Goal: Use online tool/utility: Use online tool/utility

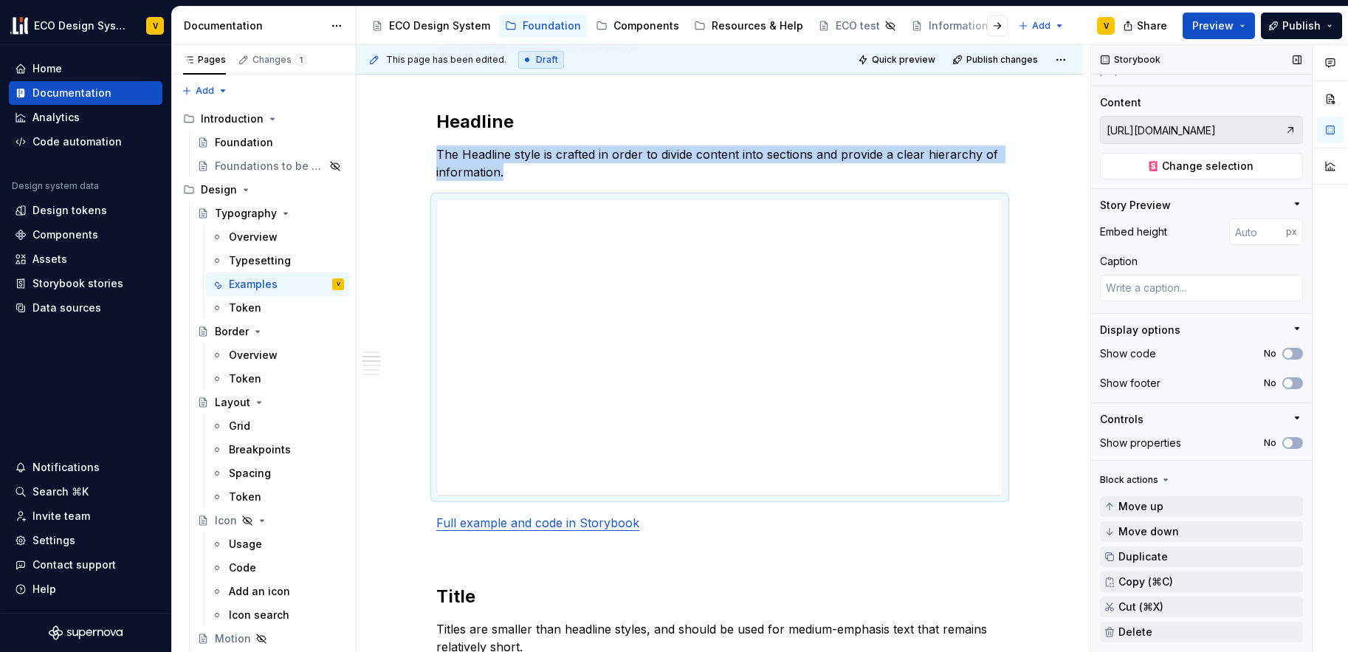
scroll to position [162, 0]
type textarea "*"
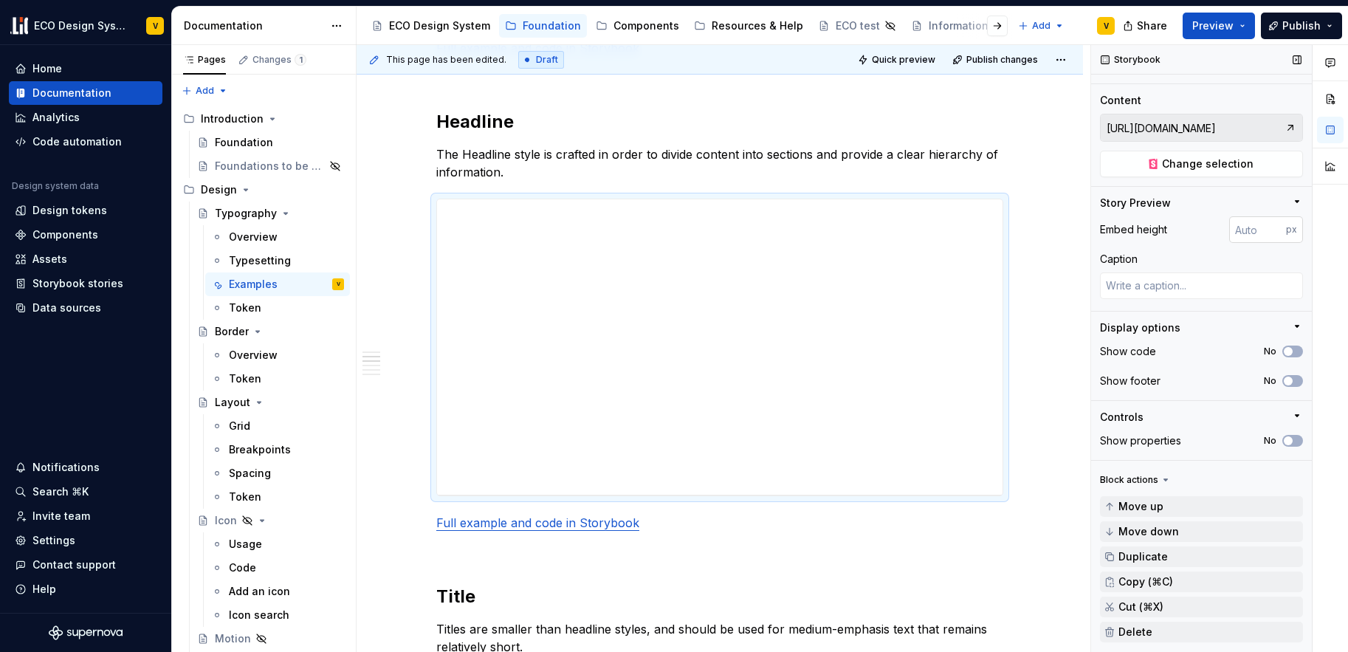
click at [1244, 230] on input "number" at bounding box center [1258, 229] width 57 height 27
type input "809"
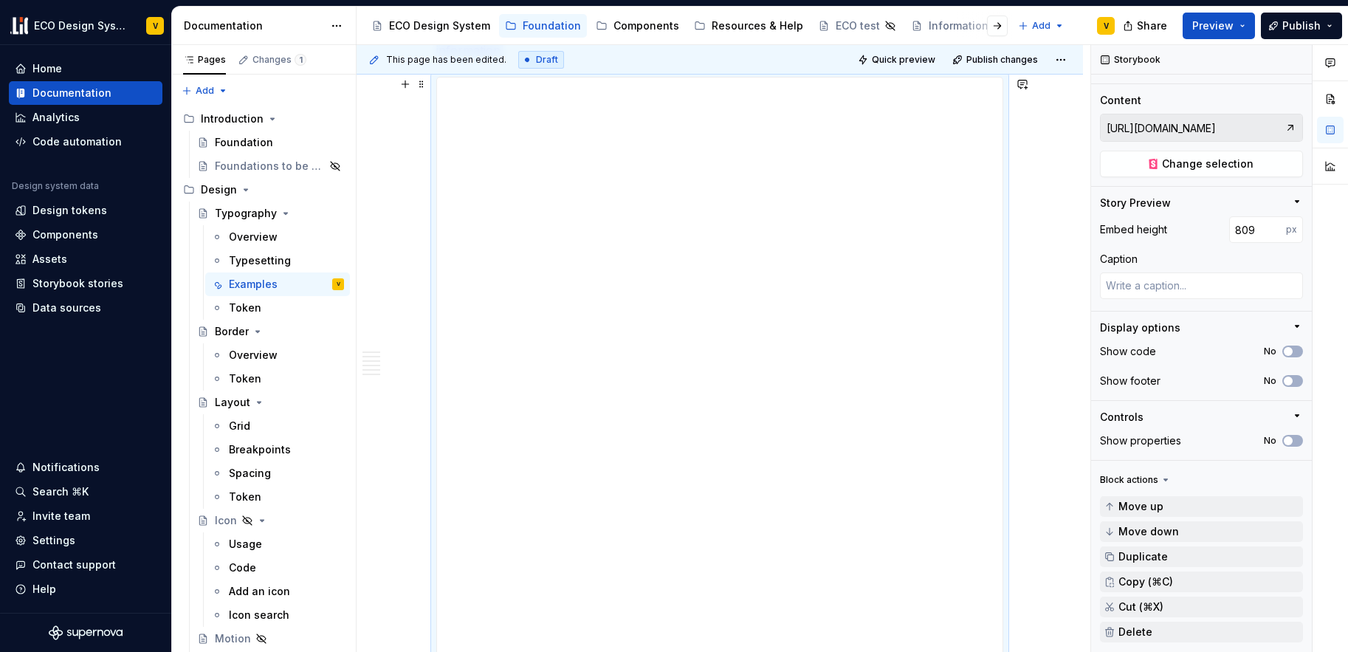
scroll to position [1070, 0]
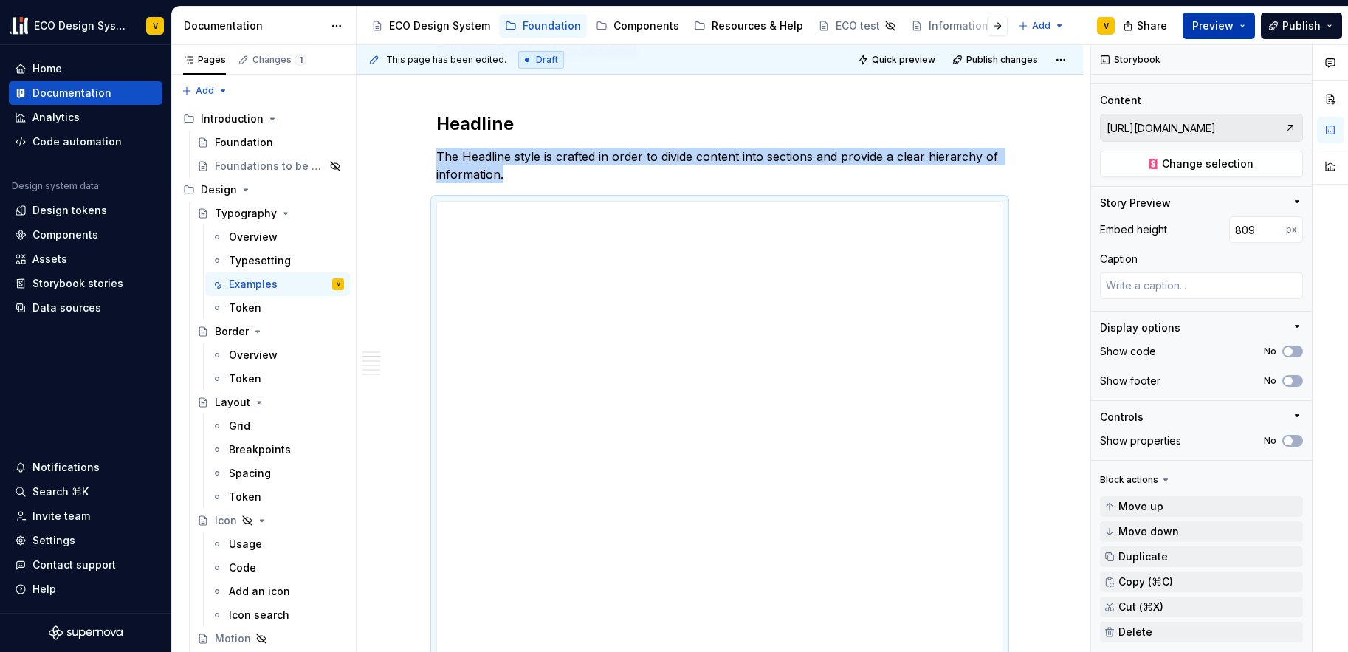
click at [1200, 27] on span "Preview" at bounding box center [1213, 25] width 41 height 15
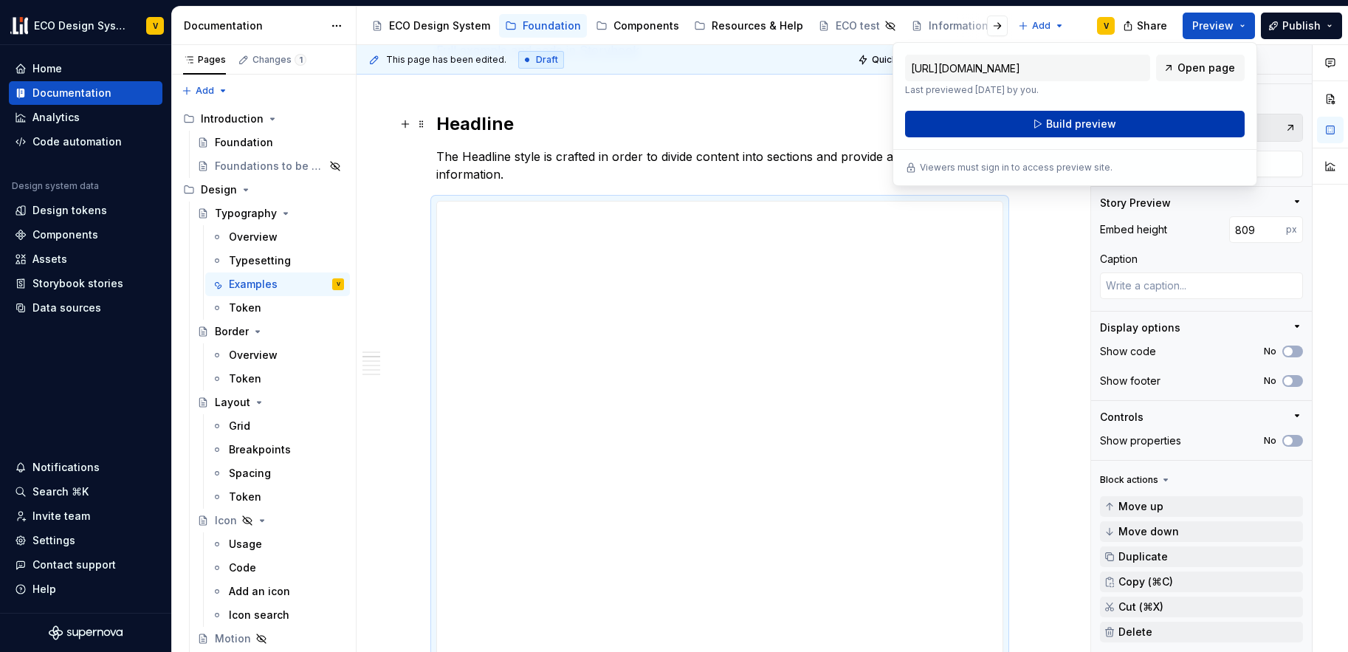
click at [1062, 123] on span "Build preview" at bounding box center [1081, 124] width 70 height 15
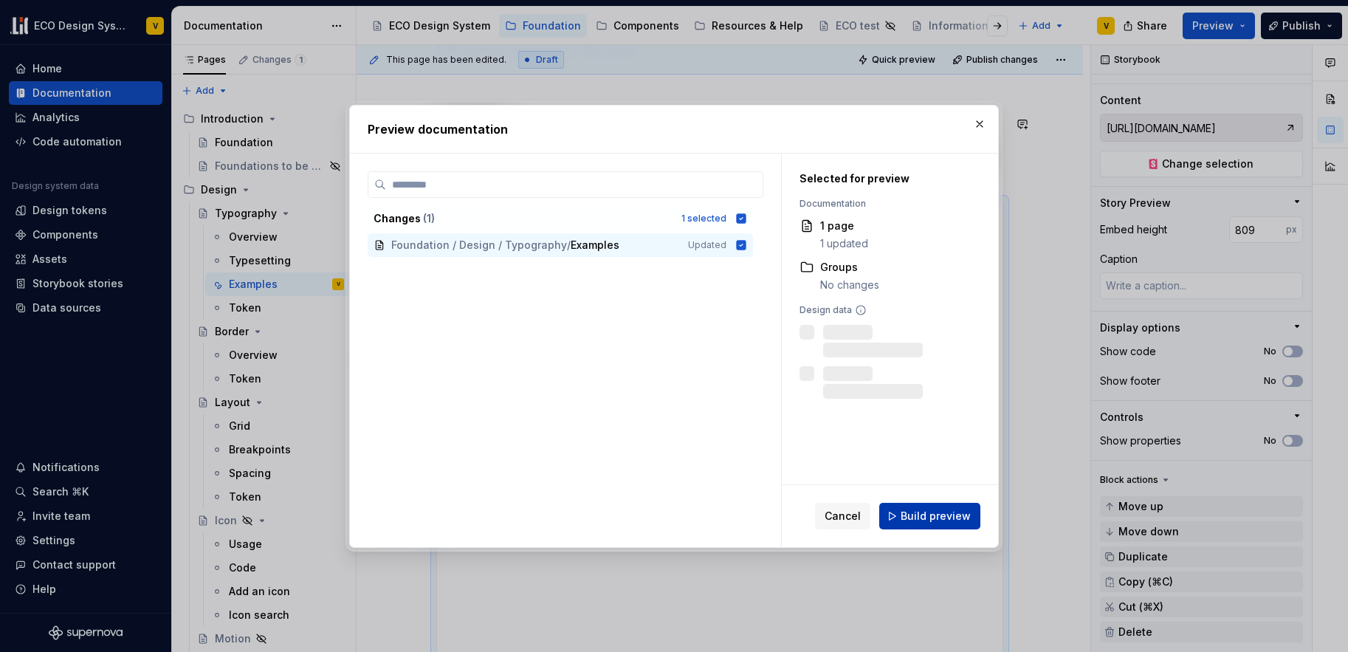
click at [922, 526] on button "Build preview" at bounding box center [929, 516] width 101 height 27
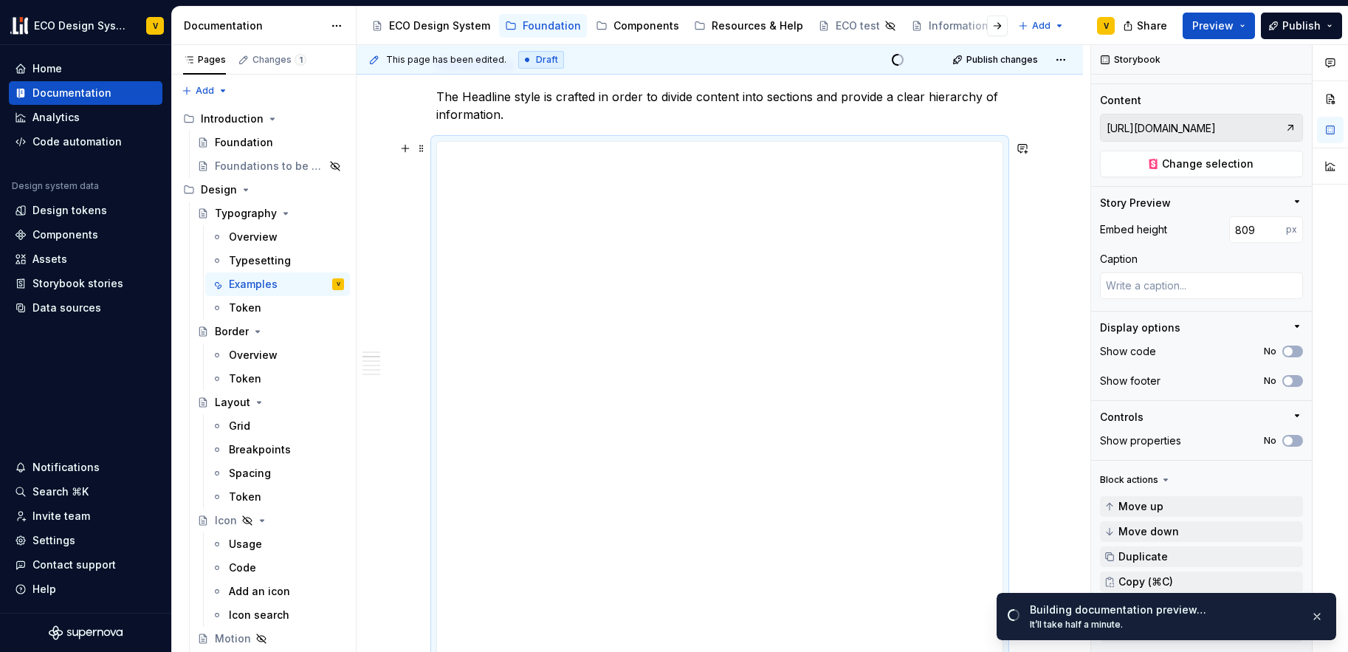
scroll to position [1131, 0]
click at [1232, 162] on span "Change selection" at bounding box center [1208, 164] width 92 height 15
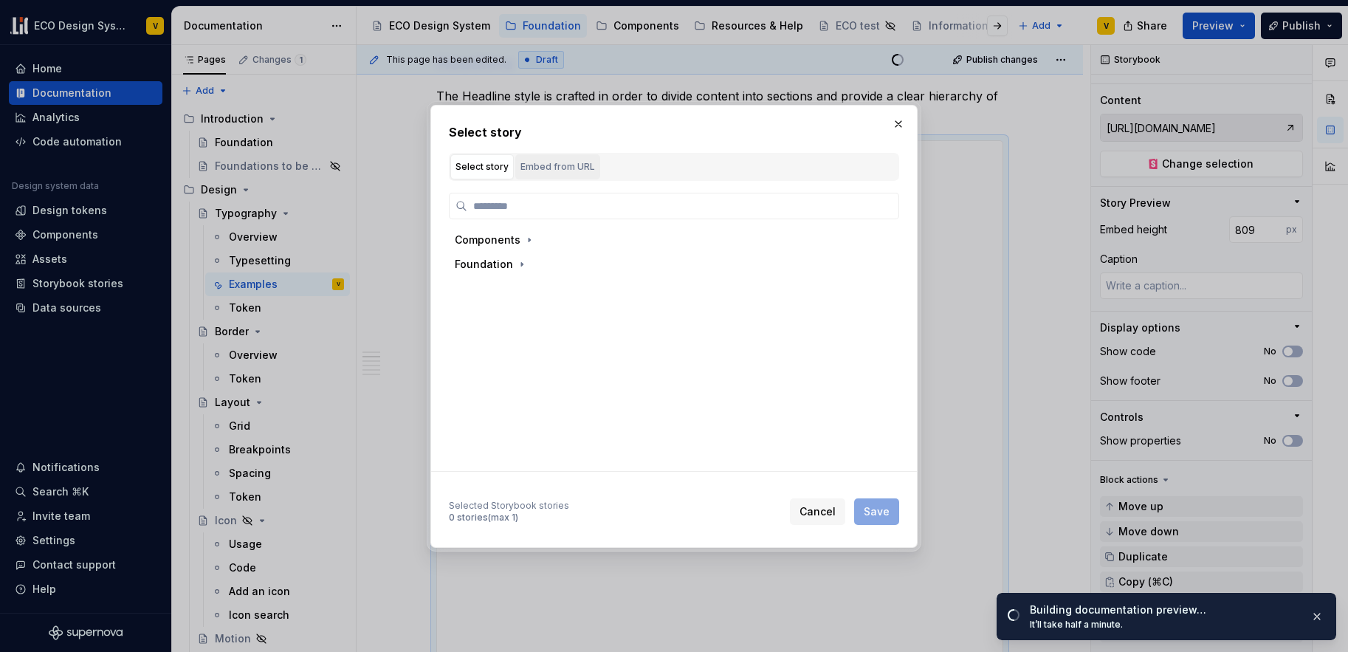
click at [559, 171] on div "Embed from URL" at bounding box center [558, 167] width 75 height 15
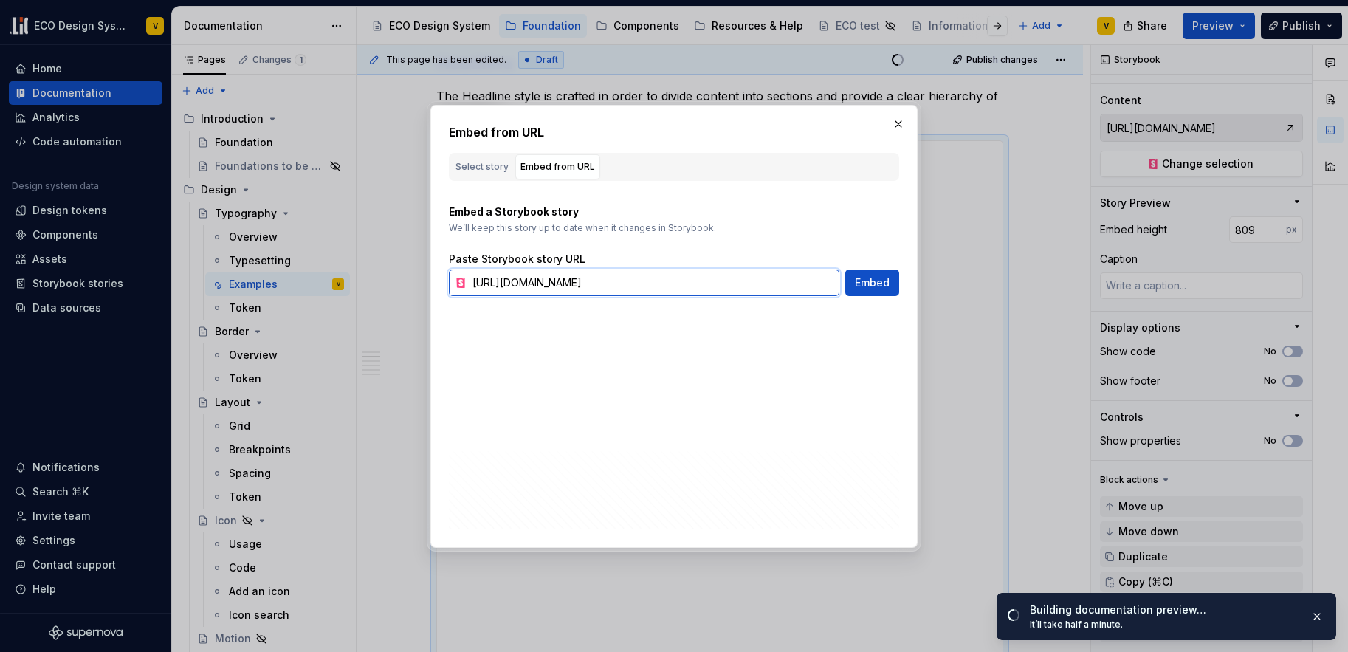
click at [749, 287] on input "[URL][DOMAIN_NAME]" at bounding box center [653, 283] width 373 height 27
drag, startPoint x: 750, startPoint y: 284, endPoint x: 908, endPoint y: 283, distance: 158.0
click at [908, 283] on div "Embed from URL Select story Embed from URL Components Foundation Selected Story…" at bounding box center [674, 326] width 487 height 443
click at [779, 286] on input "[URL][DOMAIN_NAME]" at bounding box center [653, 283] width 373 height 27
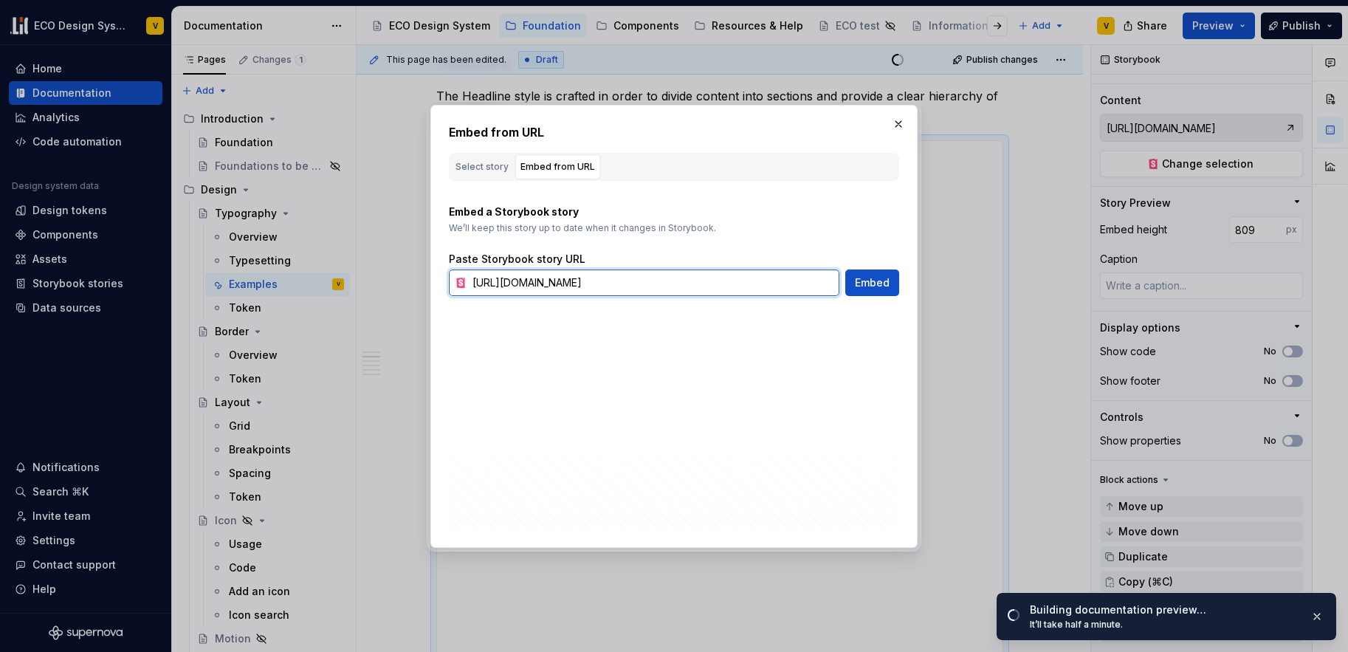
scroll to position [0, 470]
drag, startPoint x: 809, startPoint y: 281, endPoint x: 793, endPoint y: 284, distance: 15.8
click at [793, 284] on input "[URL][DOMAIN_NAME]" at bounding box center [653, 283] width 373 height 27
click at [901, 123] on button "button" at bounding box center [898, 124] width 21 height 21
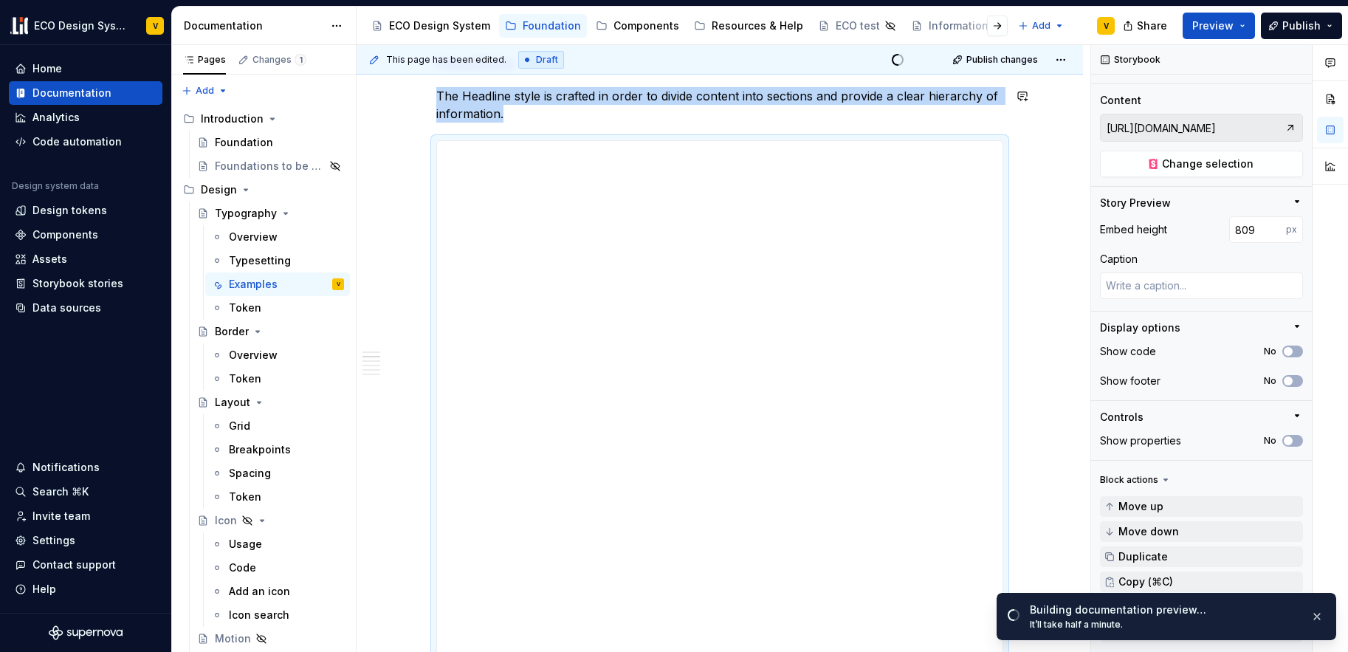
scroll to position [1218, 0]
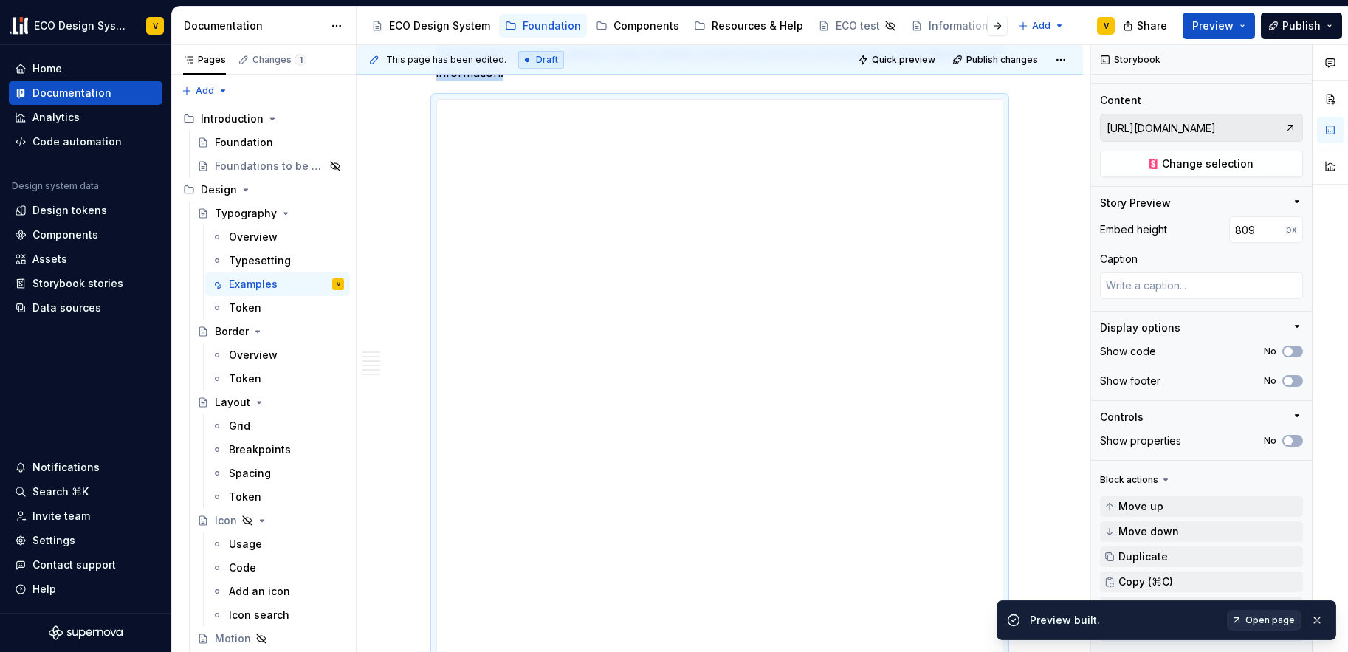
click at [1266, 617] on span "Open page" at bounding box center [1270, 620] width 49 height 12
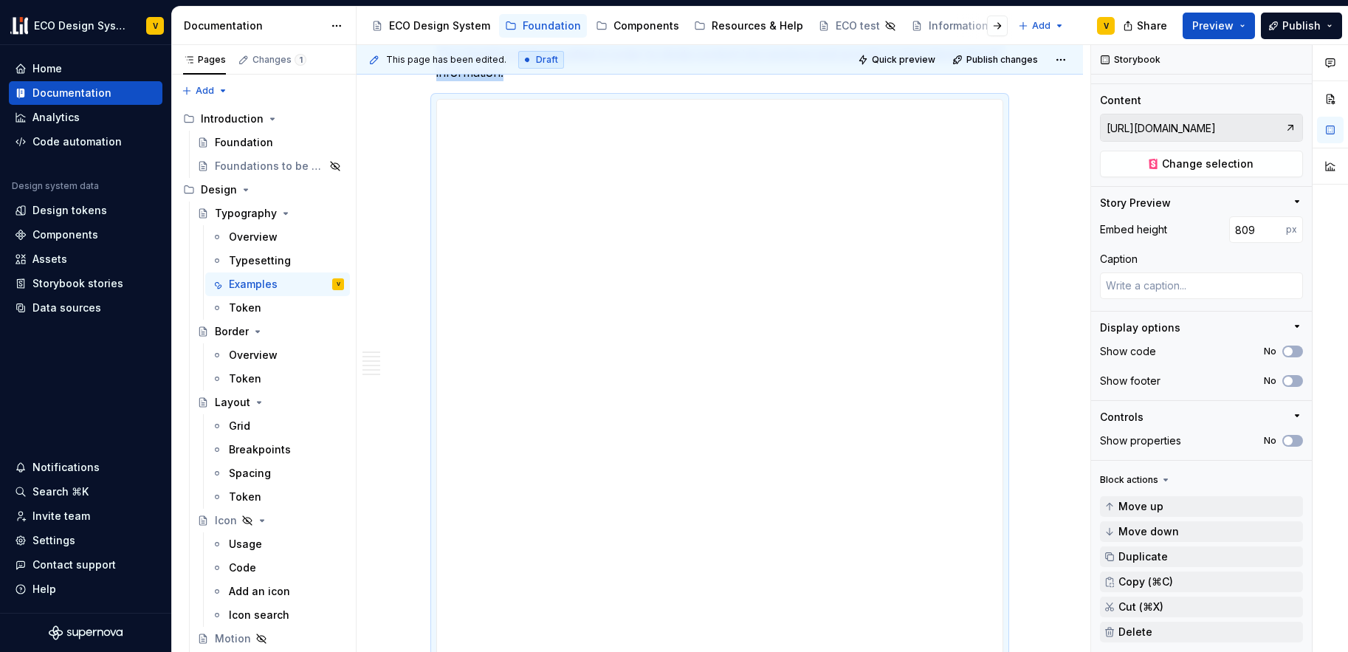
type textarea "*"
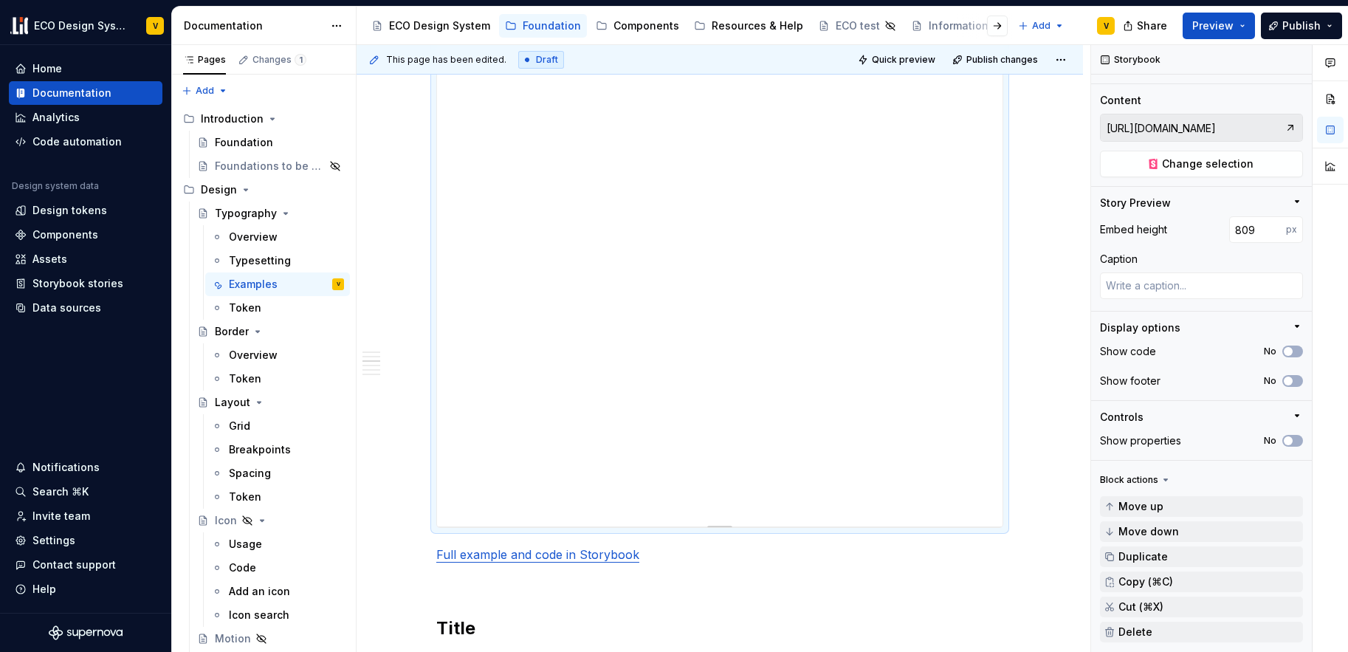
scroll to position [1301, 0]
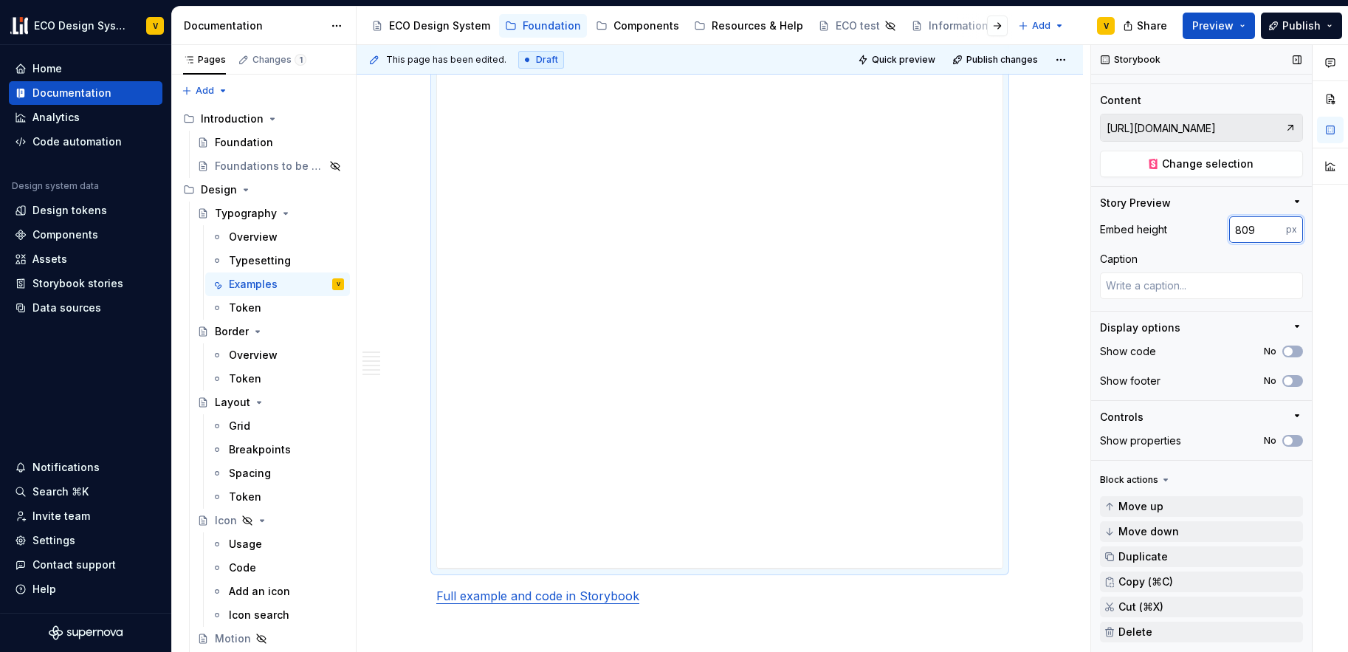
click at [1251, 232] on input "809" at bounding box center [1258, 229] width 57 height 27
drag, startPoint x: 1247, startPoint y: 229, endPoint x: 1218, endPoint y: 229, distance: 29.5
click at [1218, 229] on div "Embed height 809 px" at bounding box center [1201, 229] width 203 height 27
type input "900"
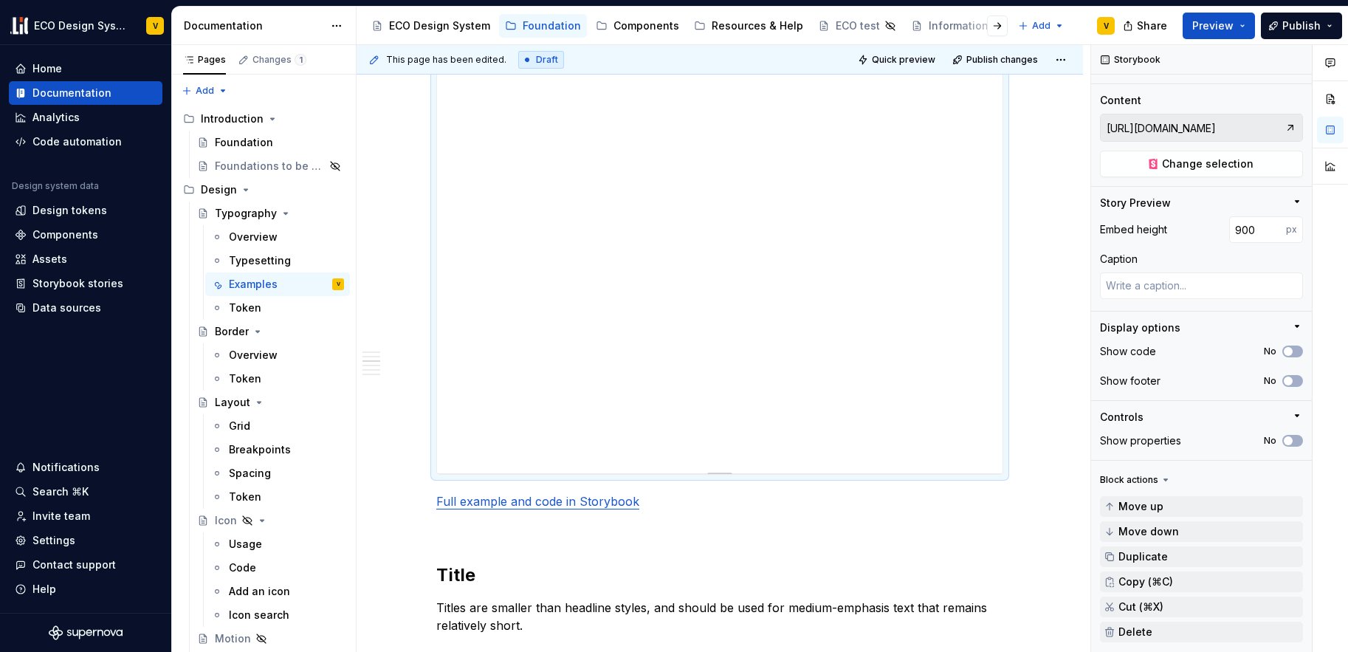
scroll to position [1462, 0]
type textarea "*"
